Goal: Register for event/course

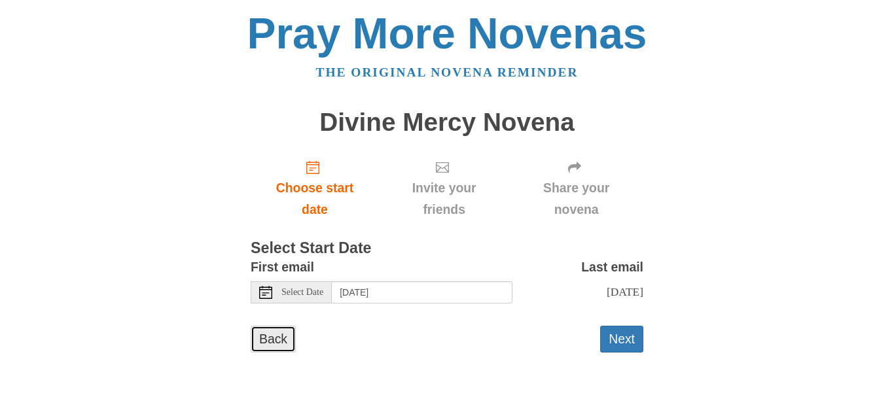
click at [264, 328] on link "Back" at bounding box center [273, 339] width 45 height 27
click at [260, 290] on icon at bounding box center [265, 292] width 13 height 13
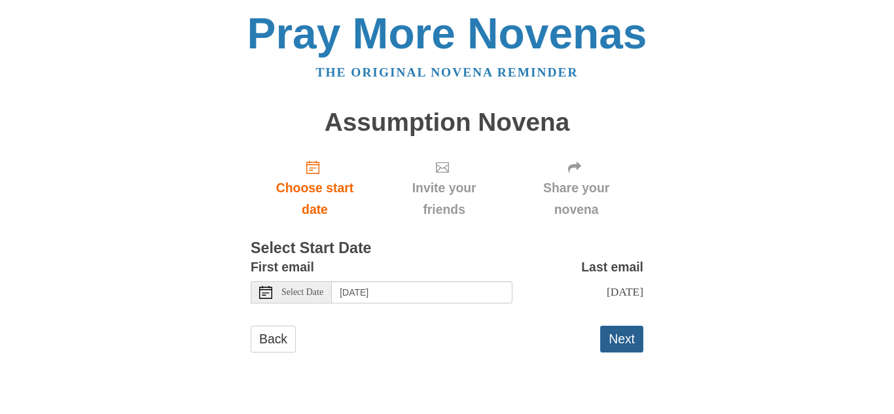
click at [621, 330] on button "Next" at bounding box center [621, 339] width 43 height 27
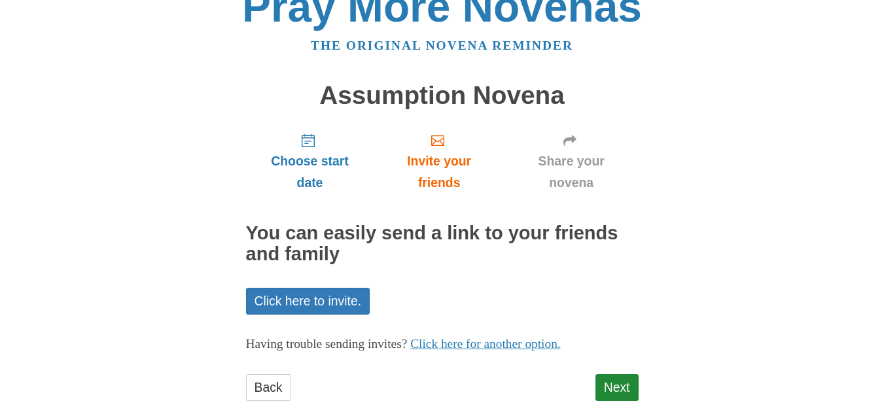
scroll to position [52, 0]
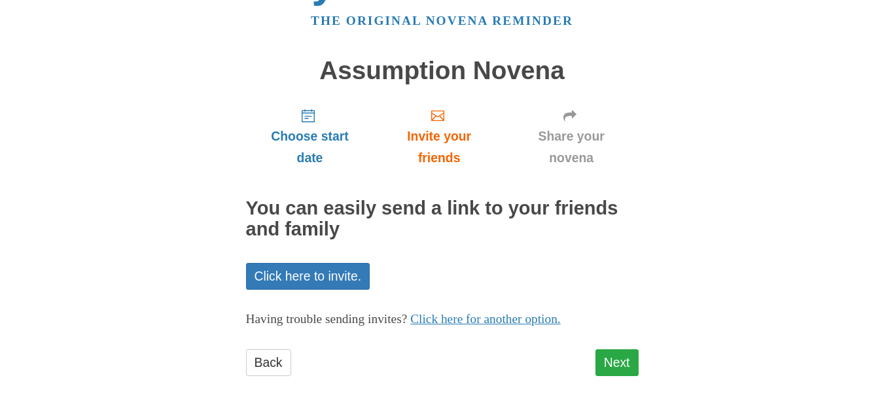
drag, startPoint x: 614, startPoint y: 339, endPoint x: 619, endPoint y: 356, distance: 18.0
click at [619, 356] on div "Choose start date Invite your friends Share your novena You can easily send a l…" at bounding box center [442, 242] width 392 height 291
click at [619, 355] on link "Next" at bounding box center [616, 362] width 43 height 27
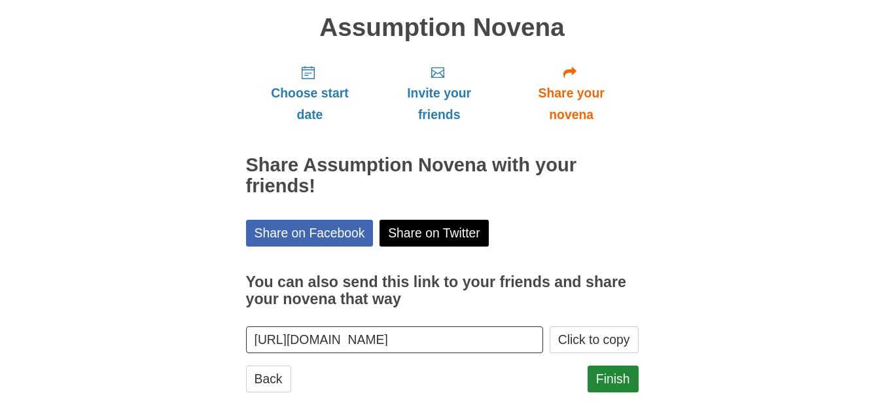
scroll to position [111, 0]
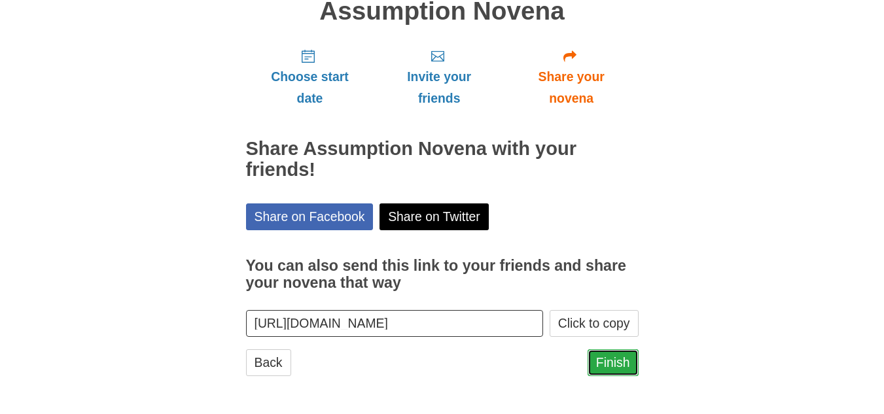
click at [603, 362] on link "Finish" at bounding box center [612, 362] width 51 height 27
